Goal: Task Accomplishment & Management: Complete application form

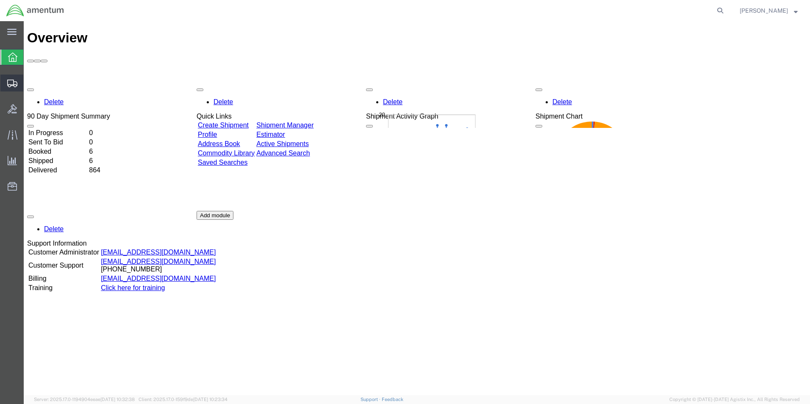
click at [0, 0] on span "Create Shipment" at bounding box center [0, 0] width 0 height 0
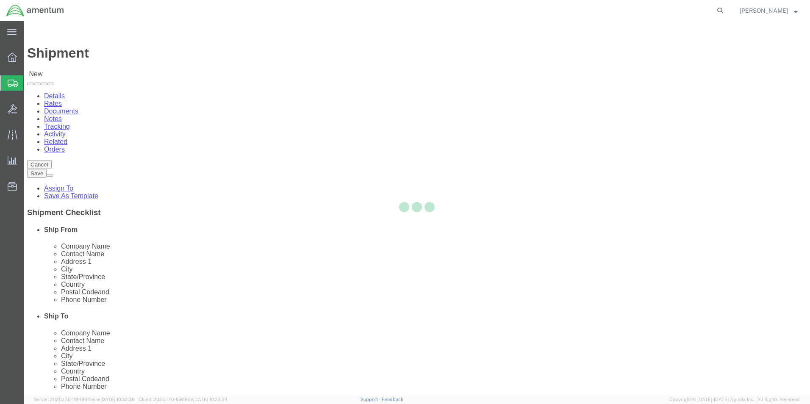
select select
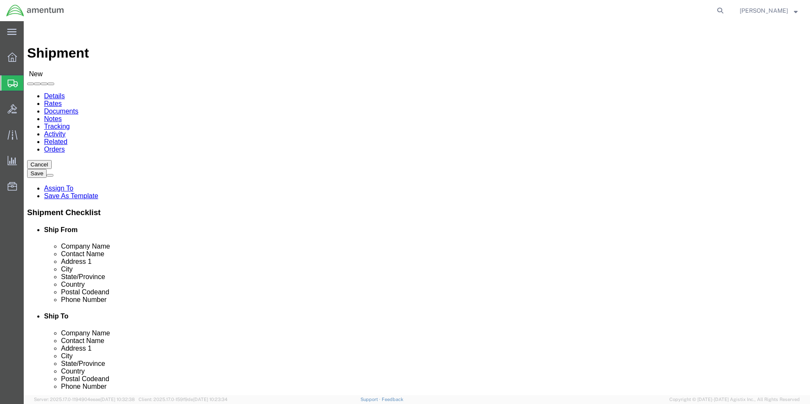
scroll to position [1736, 0]
select select "49941"
select select "[GEOGRAPHIC_DATA]"
select select "49945"
select select "[GEOGRAPHIC_DATA]"
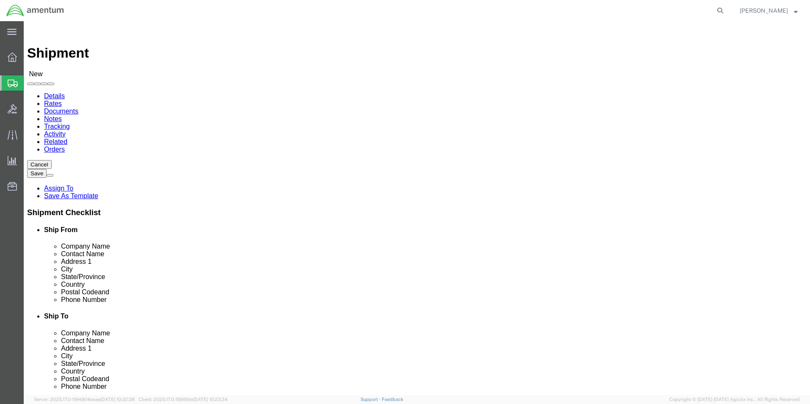
drag, startPoint x: 169, startPoint y: 174, endPoint x: -12, endPoint y: 168, distance: 180.9
click html "Shipment New Details Rates Documents Notes Tracking Activity Related Orders Can…"
type input "[PERSON_NAME]"
click input "text"
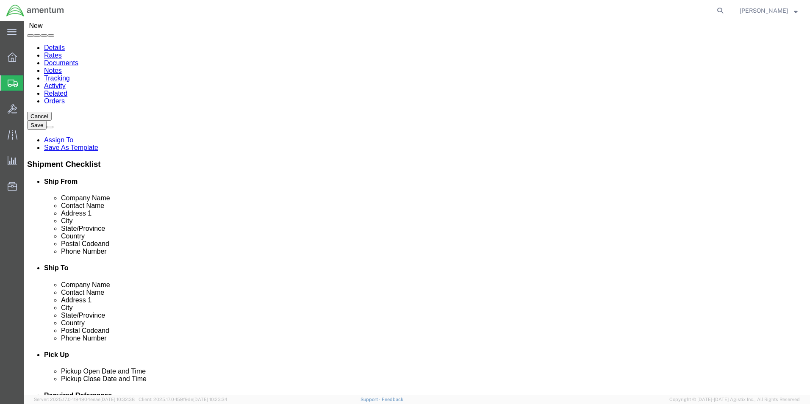
scroll to position [169, 0]
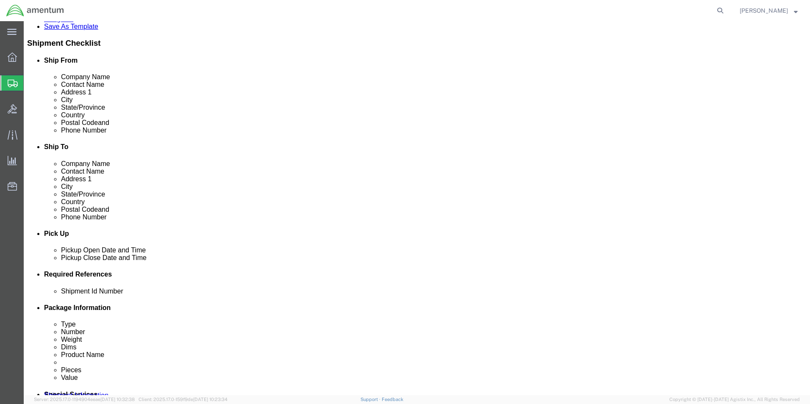
type input "[PERSON_NAME][EMAIL_ADDRESS][PERSON_NAME][DOMAIN_NAME]"
click div "[DATE] 2:00 PM"
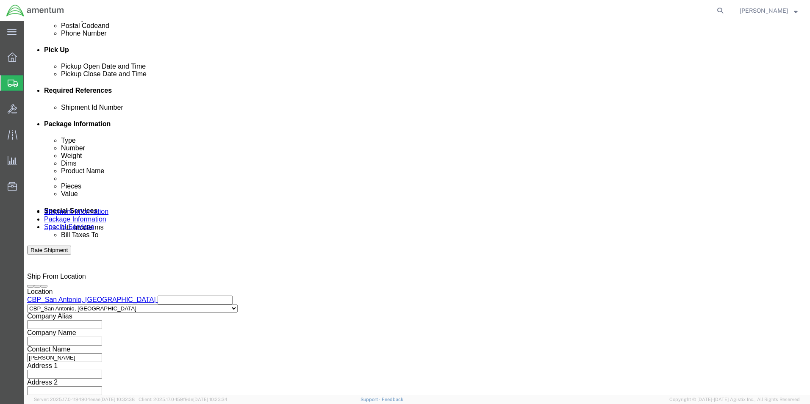
type input "3:00 PM"
click button "Apply"
click input "text"
type input "95099"
click button "Add reference"
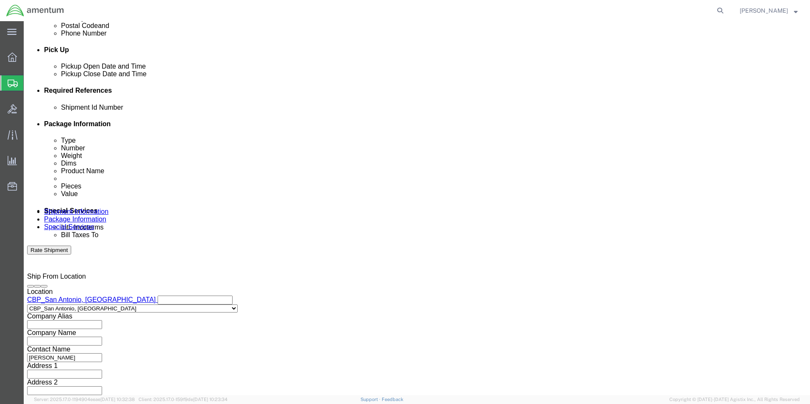
click select "Select Account Type Activity ID Airline Appointment Number ASN Batch Request # …"
select select "CUSTREF"
click select "Select Account Type Activity ID Airline Appointment Number ASN Batch Request # …"
click input "text"
type input "USAGE 325849"
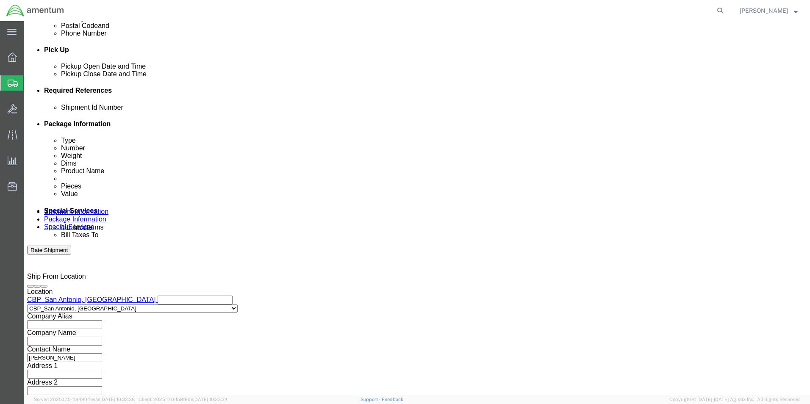
click button "Add reference"
click select "Select Account Type Activity ID Airline Appointment Number ASN Batch Request # …"
select select "DEPT"
click select "Select Account Type Activity ID Airline Appointment Number ASN Batch Request # …"
click input "text"
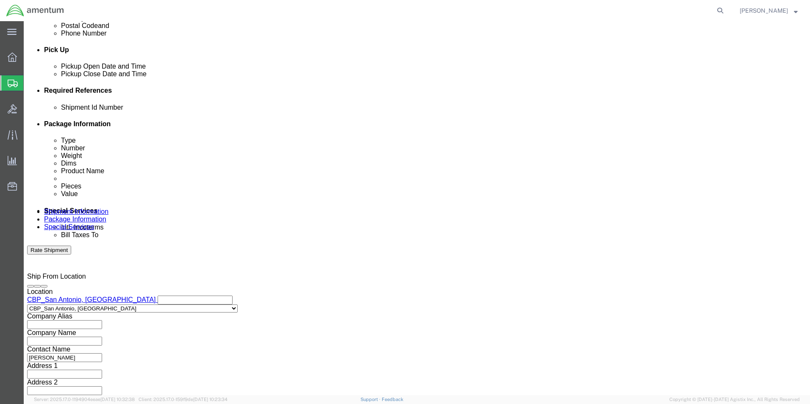
type input "CBP"
click button "Add reference"
click select "Select Account Type Activity ID Airline Appointment Number ASN Batch Request # …"
select select "PROJNUM"
click select "Select Account Type Activity ID Airline Appointment Number ASN Batch Request # …"
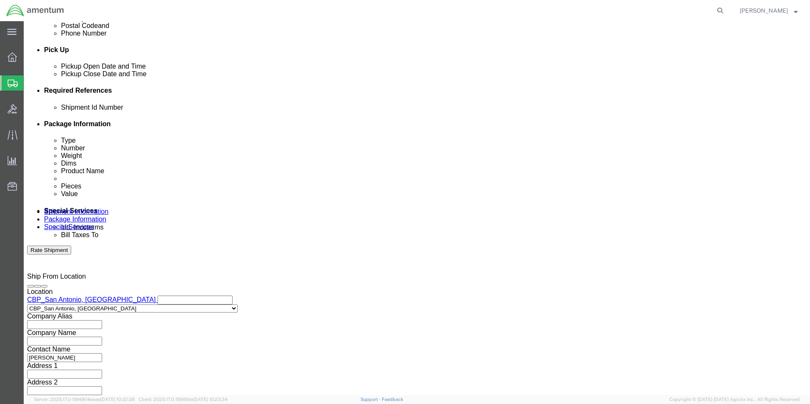
click input "text"
type input "6118.03.03.2219.000.WST.0000"
click select "Select Air Less than Truckload Multi-Leg Ocean Freight Rail Small Parcel Truckl…"
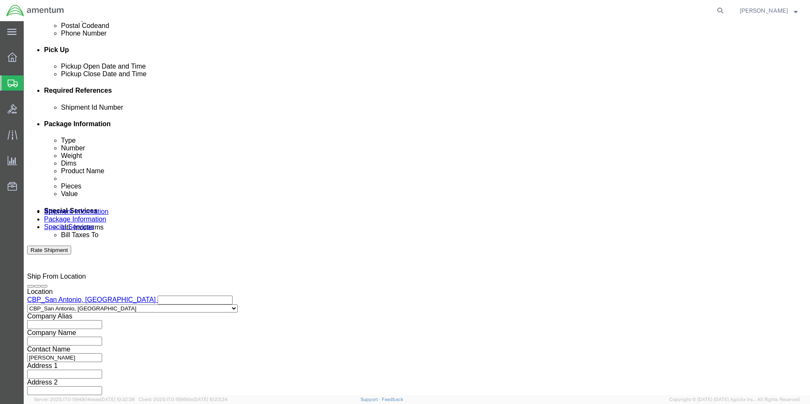
select select "SMAL"
click select "Select Air Less than Truckload Multi-Leg Ocean Freight Rail Small Parcel Truckl…"
click button "Continue"
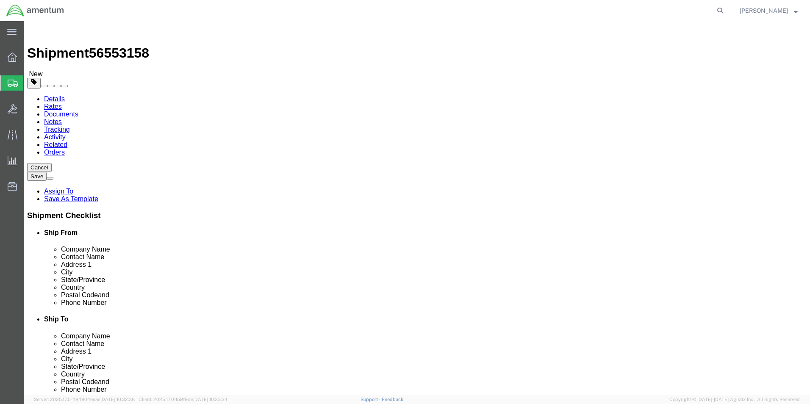
drag, startPoint x: 178, startPoint y: 171, endPoint x: 154, endPoint y: 150, distance: 31.8
click select "Select Bale(s) Basket(s) Bolt(s) Bottle(s) Buckets Bulk Bundle(s) Can(s) Cardbo…"
select select "ENV"
click select "Select Bale(s) Basket(s) Bolt(s) Bottle(s) Buckets Bulk Bundle(s) Can(s) Cardbo…"
type input "9.50"
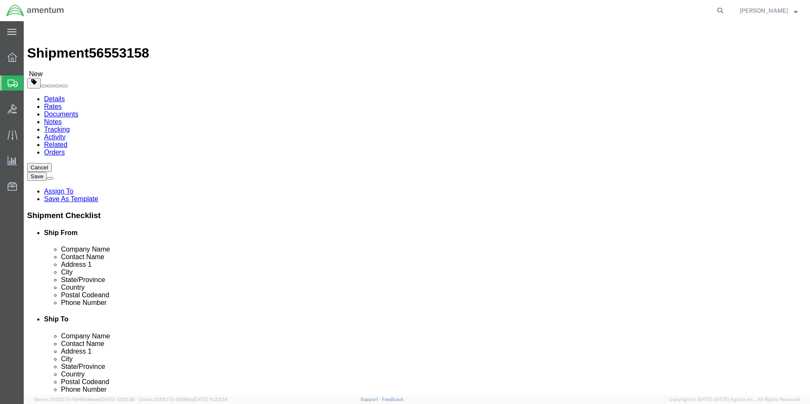
type input "12.50"
type input "0.25"
type input "1"
click link "Add Content"
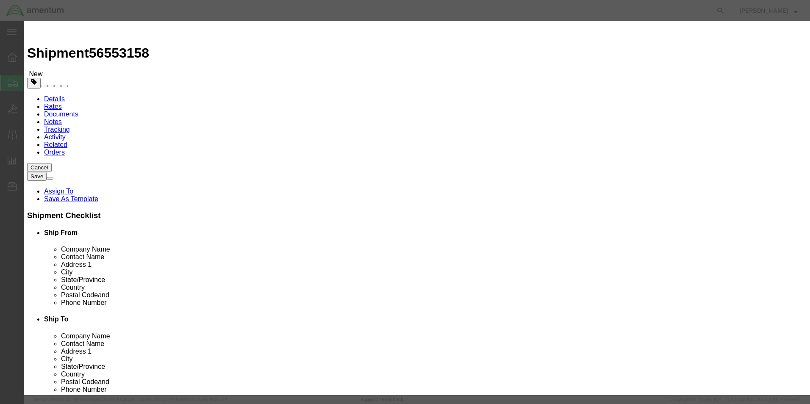
click input "text"
type input "22208BC060014L BOLT"
click input "0"
drag, startPoint x: 256, startPoint y: 83, endPoint x: 210, endPoint y: 72, distance: 47.1
click div "Pieces 0 Select Bag Barrels 100Board Feet Bottle Box Blister Pack Carats Can Ca…"
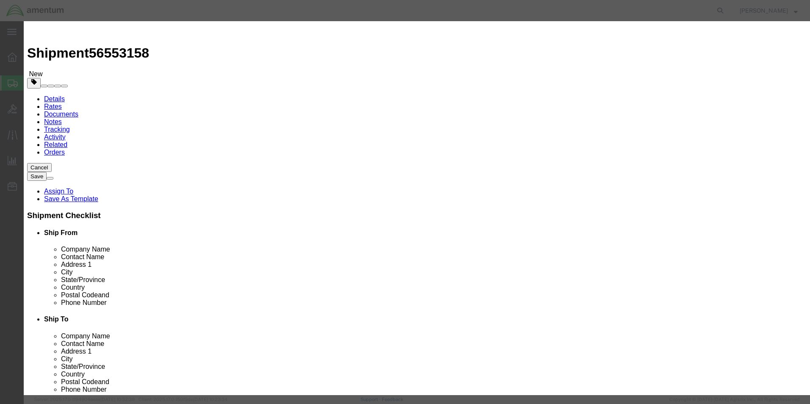
type input "1"
click input "text"
type input "5"
drag, startPoint x: 406, startPoint y: 62, endPoint x: 427, endPoint y: 126, distance: 67.6
click label "Description"
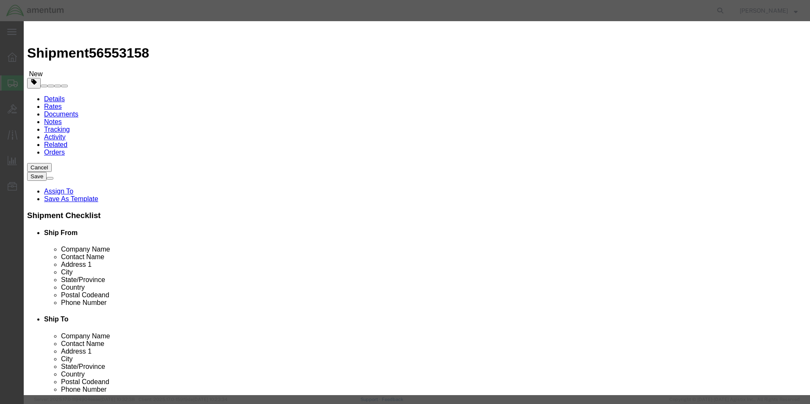
click button "Save & Close"
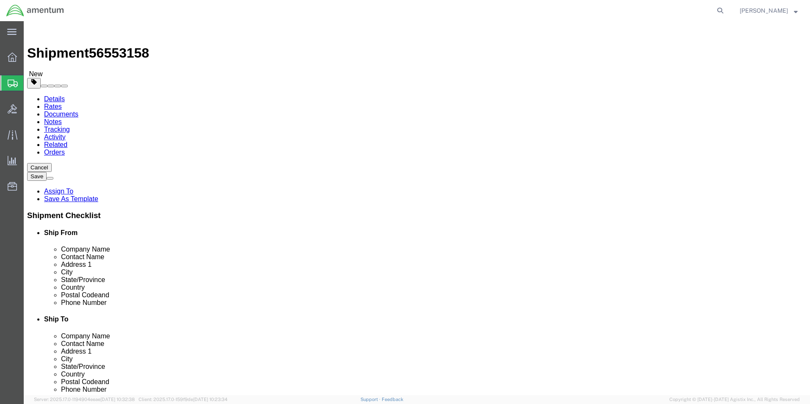
click button "Continue"
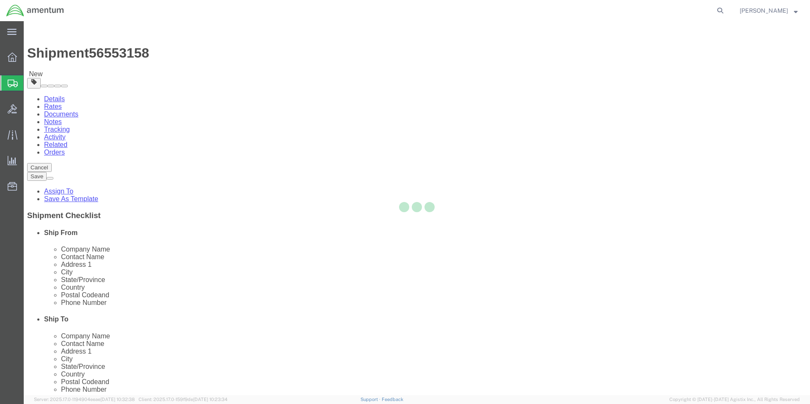
select select
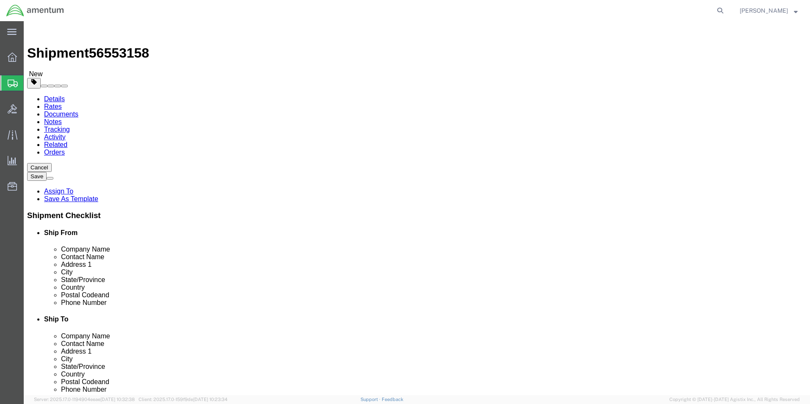
click button "Rate Shipment"
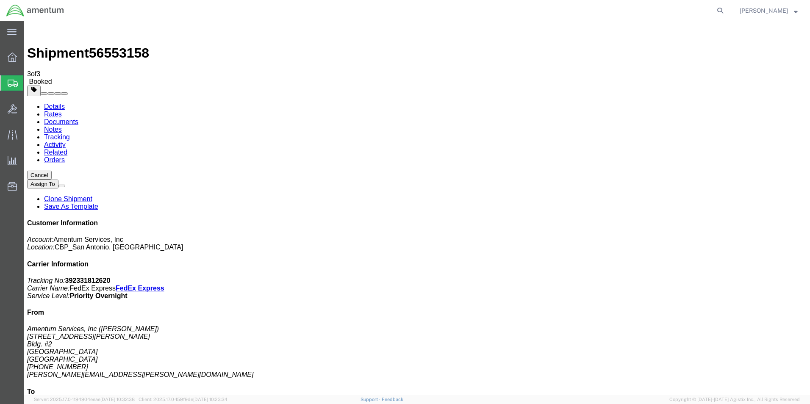
click at [47, 103] on link "Details" at bounding box center [54, 106] width 21 height 7
click link "Schedule pickup request"
